Goal: Information Seeking & Learning: Learn about a topic

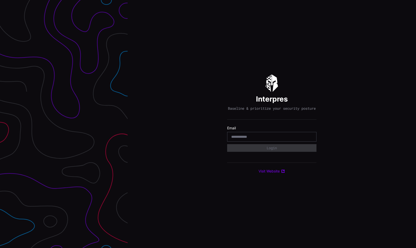
click at [240, 137] on input "email" at bounding box center [271, 136] width 81 height 5
type input "**********"
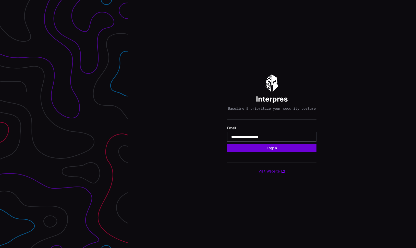
click at [270, 151] on button "Login" at bounding box center [271, 148] width 89 height 8
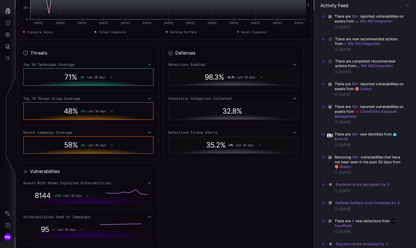
scroll to position [104, 0]
click at [149, 136] on div "Top 10 Technique Coverage 71 % + 8 % Last 30 days Top 10 Threat Group Coverage …" at bounding box center [88, 108] width 130 height 91
click at [149, 133] on icon at bounding box center [149, 133] width 3 height 2
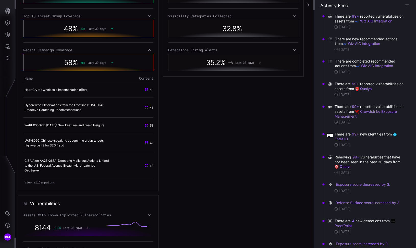
scroll to position [187, 0]
click at [47, 185] on link "View all Campaigns" at bounding box center [88, 181] width 130 height 7
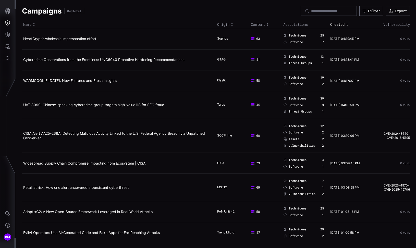
click at [264, 22] on th "Content" at bounding box center [265, 24] width 32 height 7
click at [266, 24] on icon "Toggle sort direction" at bounding box center [267, 24] width 4 height 4
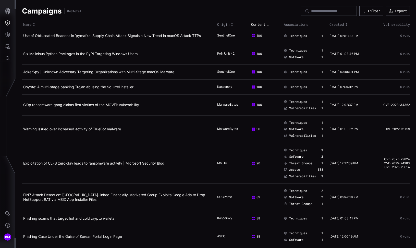
click at [261, 25] on div "Content" at bounding box center [266, 24] width 30 height 5
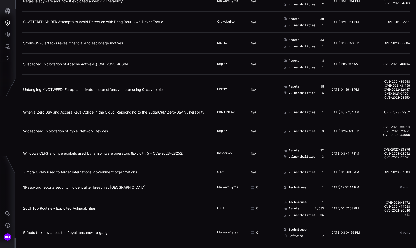
scroll to position [586, 0]
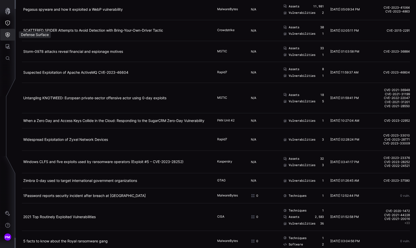
click at [8, 35] on icon "Defense Surface" at bounding box center [8, 34] width 4 height 5
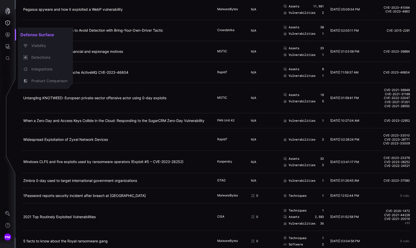
click at [8, 47] on div at bounding box center [208, 124] width 416 height 248
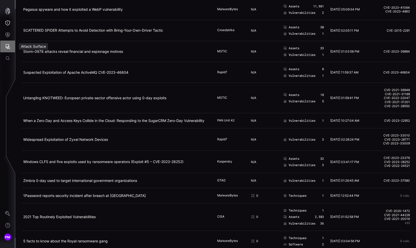
click at [7, 47] on icon "Attack Surface" at bounding box center [8, 46] width 5 height 5
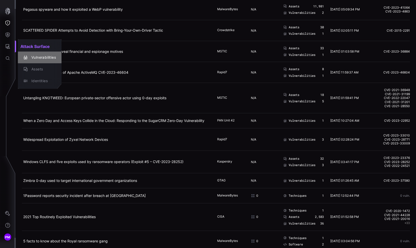
click at [30, 55] on div "Vulnerabilities" at bounding box center [42, 57] width 27 height 6
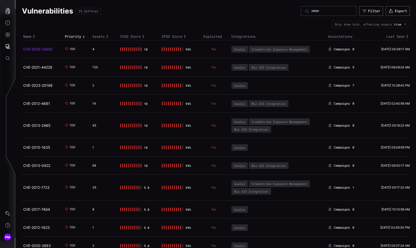
click at [47, 49] on link "CVE-2020-14882" at bounding box center [37, 49] width 29 height 4
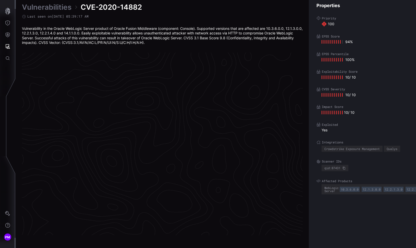
scroll to position [1056, 242]
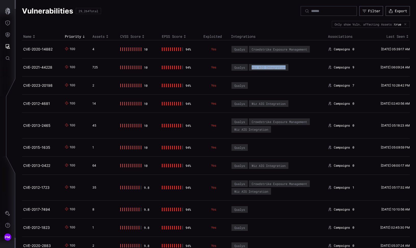
drag, startPoint x: 252, startPoint y: 68, endPoint x: 287, endPoint y: 67, distance: 35.5
click at [287, 67] on div "Wiz AIG Integration" at bounding box center [269, 67] width 40 height 7
drag, startPoint x: 286, startPoint y: 68, endPoint x: 253, endPoint y: 66, distance: 33.4
click at [253, 66] on div "Wiz AIG Integration" at bounding box center [269, 67] width 40 height 7
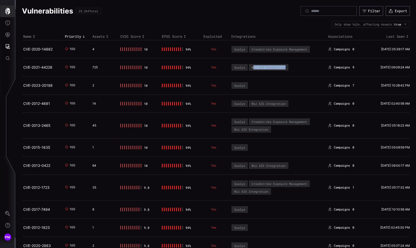
click at [7, 10] on icon "button" at bounding box center [7, 11] width 7 height 7
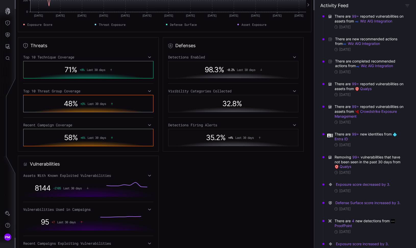
scroll to position [113, 0]
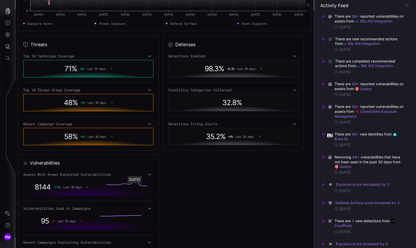
click at [137, 194] on div "8144 -2105 Last 30 days" at bounding box center [88, 186] width 130 height 17
click at [147, 186] on circle "7: 0.415" at bounding box center [147, 186] width 2 height 2
click at [87, 188] on icon at bounding box center [88, 187] width 2 height 2
click at [88, 186] on icon at bounding box center [88, 187] width 2 height 2
click at [149, 174] on icon at bounding box center [150, 174] width 4 height 4
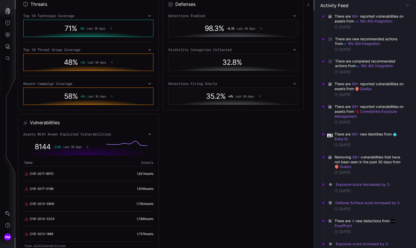
scroll to position [171, 0]
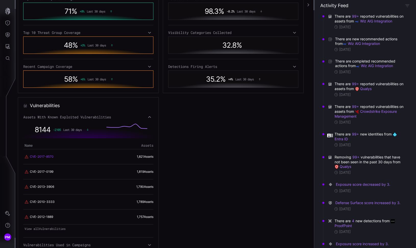
click at [45, 158] on link "CVE-2017-8570" at bounding box center [42, 156] width 24 height 5
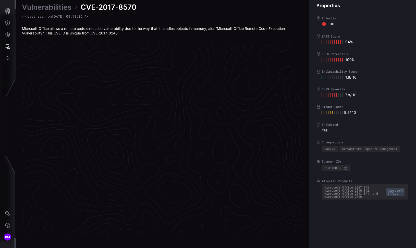
scroll to position [1052, 242]
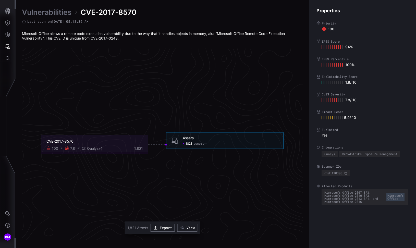
click at [197, 143] on span "assets" at bounding box center [198, 143] width 11 height 4
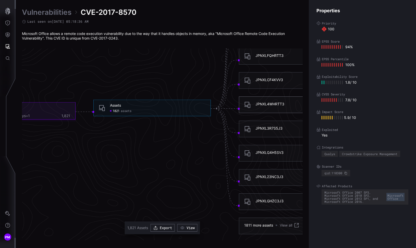
scroll to position [1091, 242]
click at [266, 152] on div "JPNXLG4H5SV3" at bounding box center [269, 152] width 28 height 5
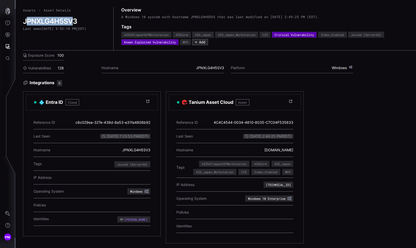
drag, startPoint x: 26, startPoint y: 23, endPoint x: 71, endPoint y: 21, distance: 45.2
click at [72, 21] on h2 "JPNXLG4H5SV3" at bounding box center [64, 21] width 83 height 9
click at [63, 69] on div "Vulnerabilities 128" at bounding box center [43, 68] width 41 height 10
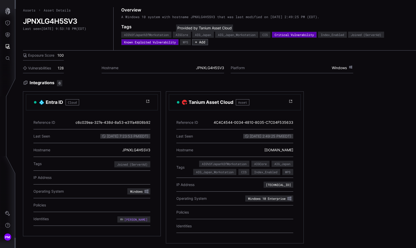
click at [201, 34] on div "AIG_Japan" at bounding box center [203, 34] width 16 height 3
click at [39, 83] on h3 "Integrations 6" at bounding box center [219, 83] width 393 height 6
click at [27, 83] on icon at bounding box center [26, 83] width 4 height 4
click at [26, 83] on icon at bounding box center [25, 82] width 5 height 5
click at [34, 12] on link "Assets" at bounding box center [29, 10] width 12 height 5
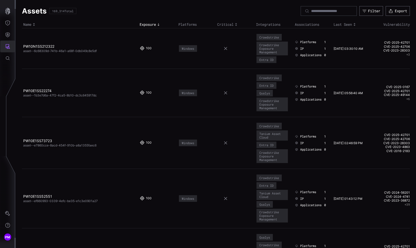
click at [6, 46] on icon "Attack Surface" at bounding box center [8, 46] width 5 height 5
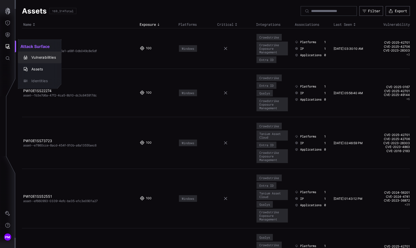
click at [32, 55] on div "Vulnerabilities" at bounding box center [42, 57] width 27 height 6
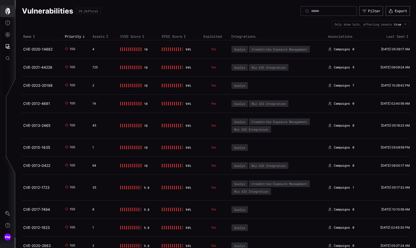
click at [7, 12] on icon "button" at bounding box center [7, 11] width 5 height 7
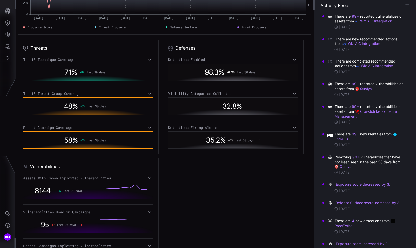
scroll to position [110, 0]
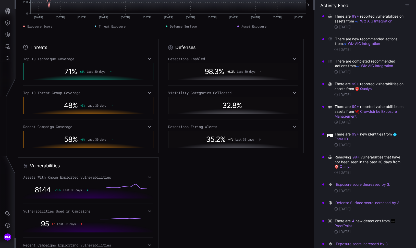
click at [149, 178] on icon at bounding box center [150, 177] width 4 height 4
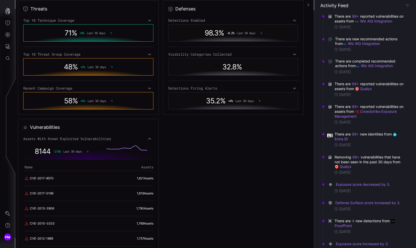
scroll to position [154, 0]
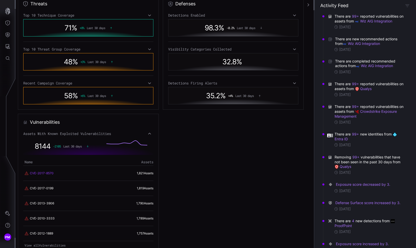
click at [43, 174] on link "CVE-2017-8570" at bounding box center [42, 173] width 24 height 5
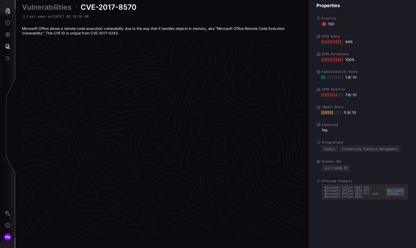
scroll to position [1052, 242]
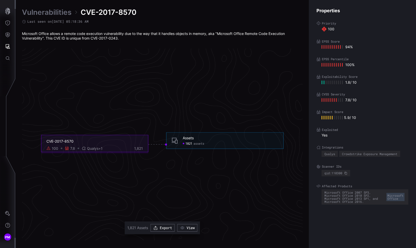
click at [186, 143] on span "1821" at bounding box center [188, 143] width 7 height 4
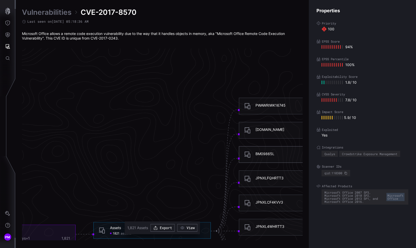
scroll to position [971, 242]
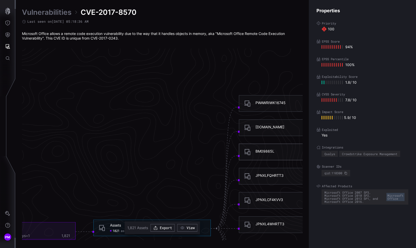
click at [266, 176] on div "JPNXLFQHRTT3" at bounding box center [269, 175] width 28 height 5
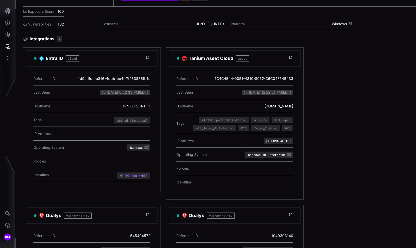
scroll to position [44, 0]
click at [122, 175] on div "[PERSON_NAME]" at bounding box center [133, 175] width 27 height 3
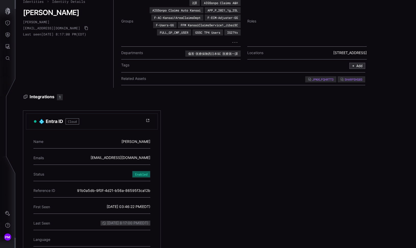
scroll to position [32, 0]
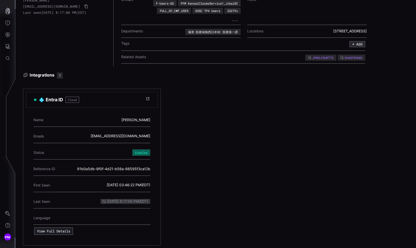
click at [58, 232] on button "View Full Details" at bounding box center [53, 230] width 39 height 7
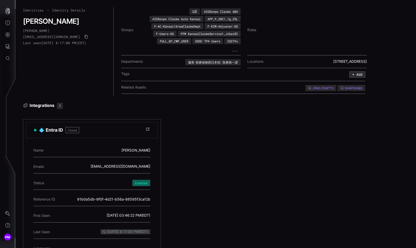
scroll to position [0, 0]
click at [7, 33] on icon "Defense Surface" at bounding box center [8, 34] width 4 height 5
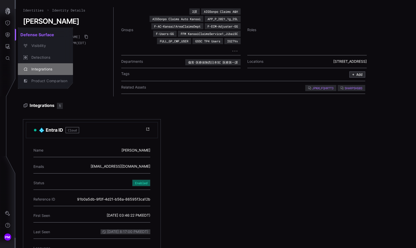
click at [42, 69] on div "Integrations" at bounding box center [48, 69] width 39 height 6
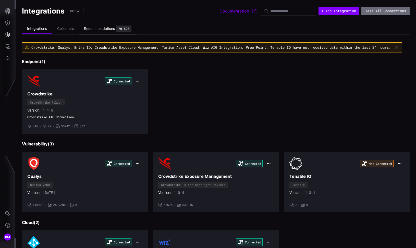
click at [126, 28] on div "70,595" at bounding box center [123, 28] width 11 height 3
